Goal: Transaction & Acquisition: Purchase product/service

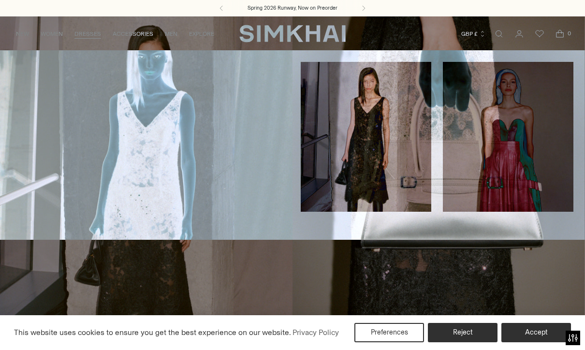
click at [20, 110] on link "Evening" at bounding box center [24, 112] width 25 height 7
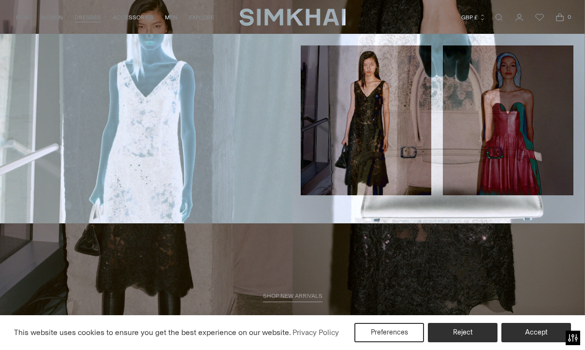
click at [28, 94] on link "Evening" at bounding box center [24, 95] width 25 height 7
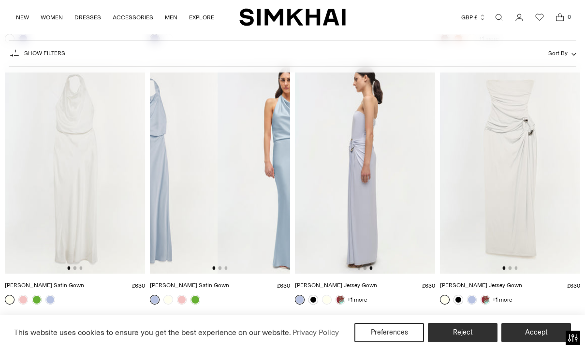
scroll to position [0, 125]
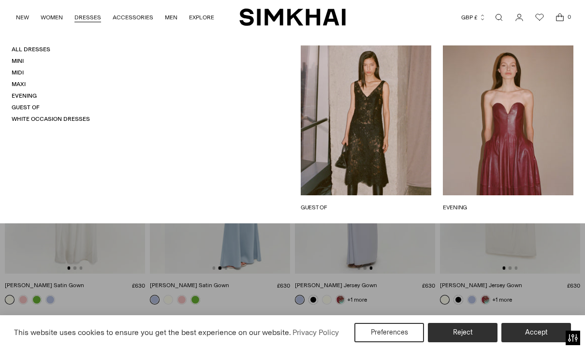
click at [379, 257] on img at bounding box center [365, 168] width 140 height 210
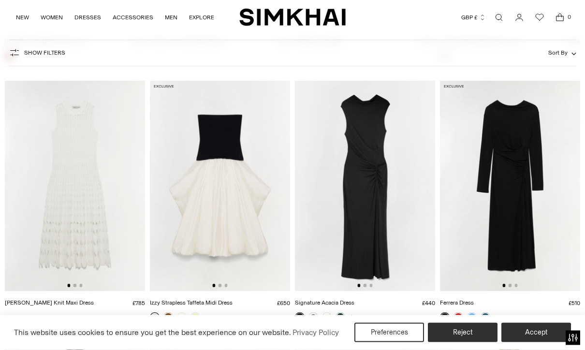
scroll to position [2133, 0]
click at [482, 337] on button "Reject" at bounding box center [463, 332] width 70 height 19
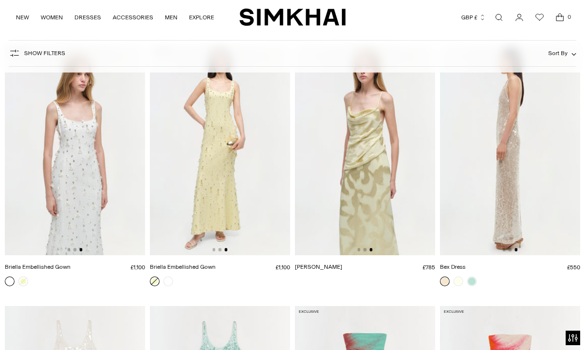
scroll to position [1369, 0]
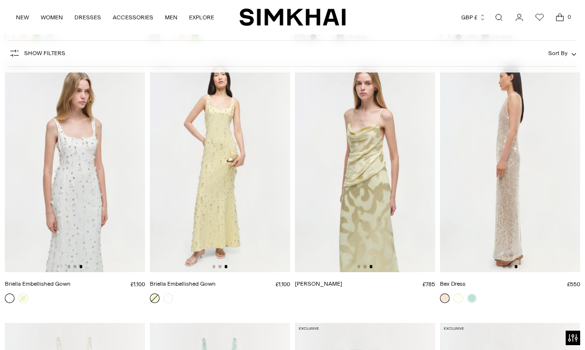
click at [216, 282] on link "Briella Embellished Gown" at bounding box center [183, 283] width 66 height 7
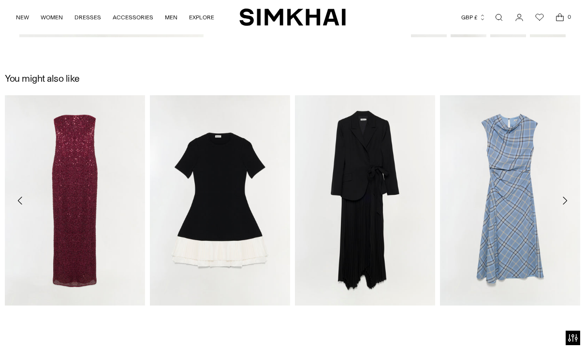
scroll to position [1158, 0]
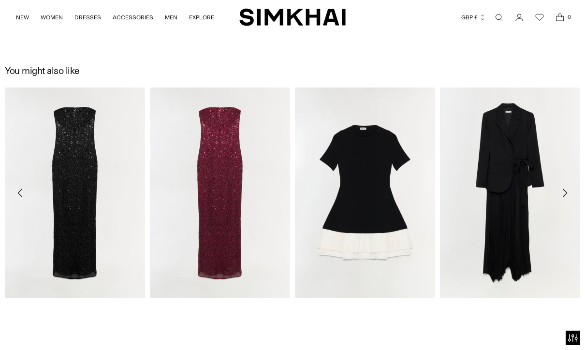
click at [197, 306] on link "Xyla Sequin Gown" at bounding box center [173, 309] width 47 height 7
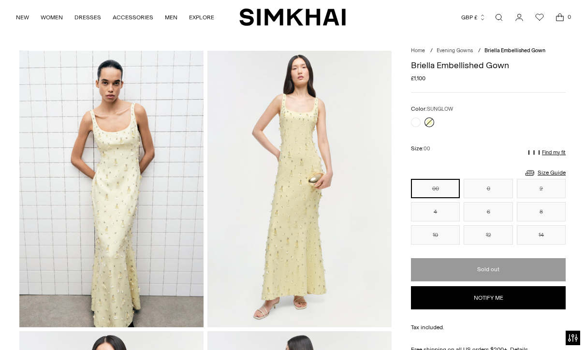
scroll to position [0, 0]
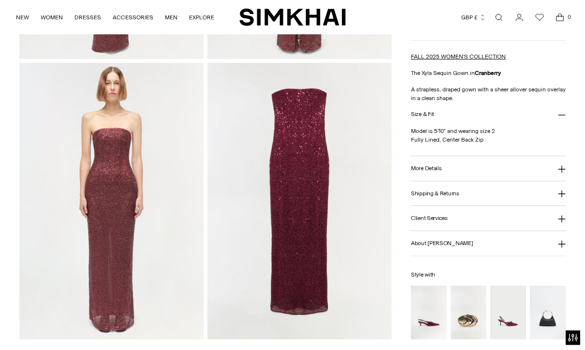
scroll to position [574, 0]
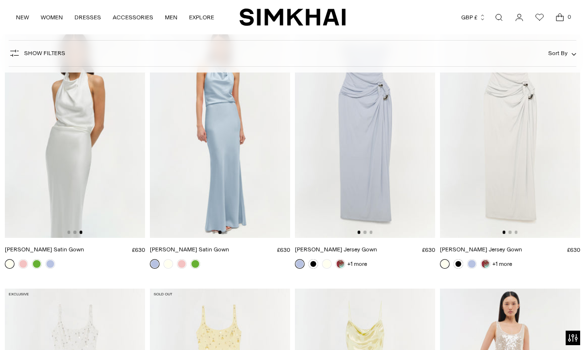
scroll to position [0, 140]
click at [251, 193] on img at bounding box center [220, 133] width 140 height 210
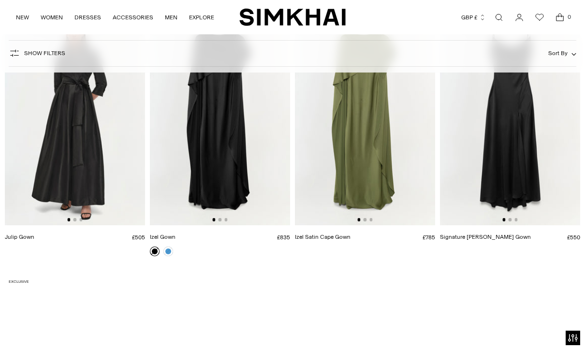
scroll to position [2406, 0]
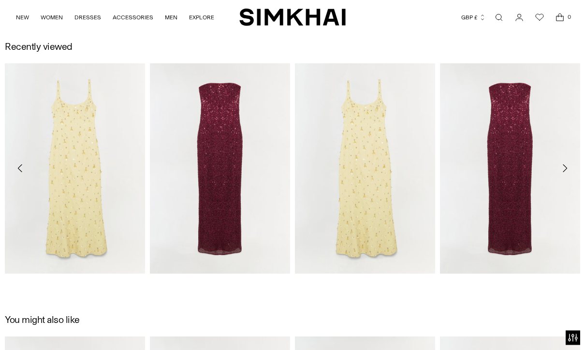
scroll to position [902, 0]
